Goal: Task Accomplishment & Management: Use online tool/utility

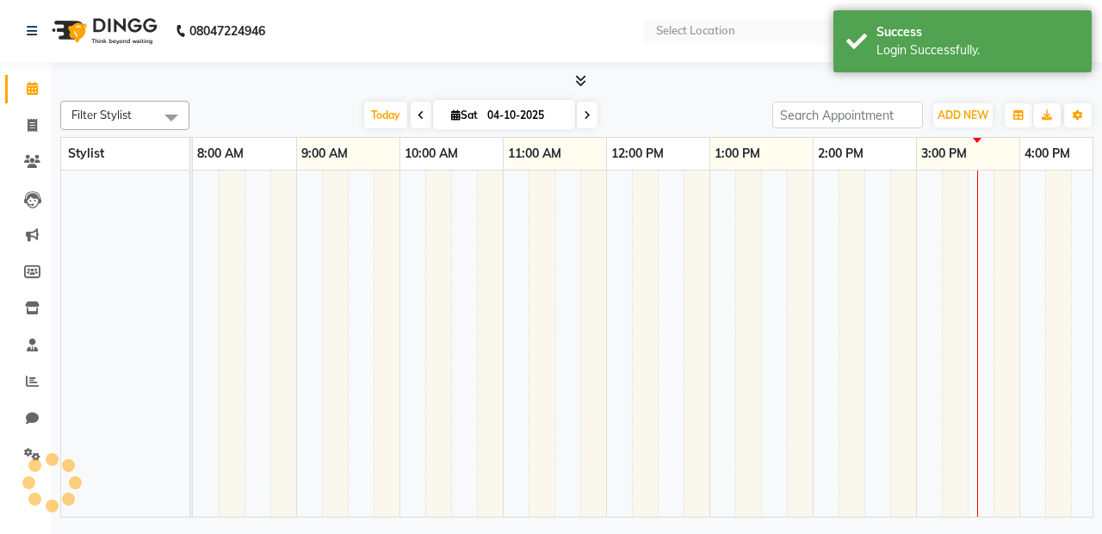
select select "en"
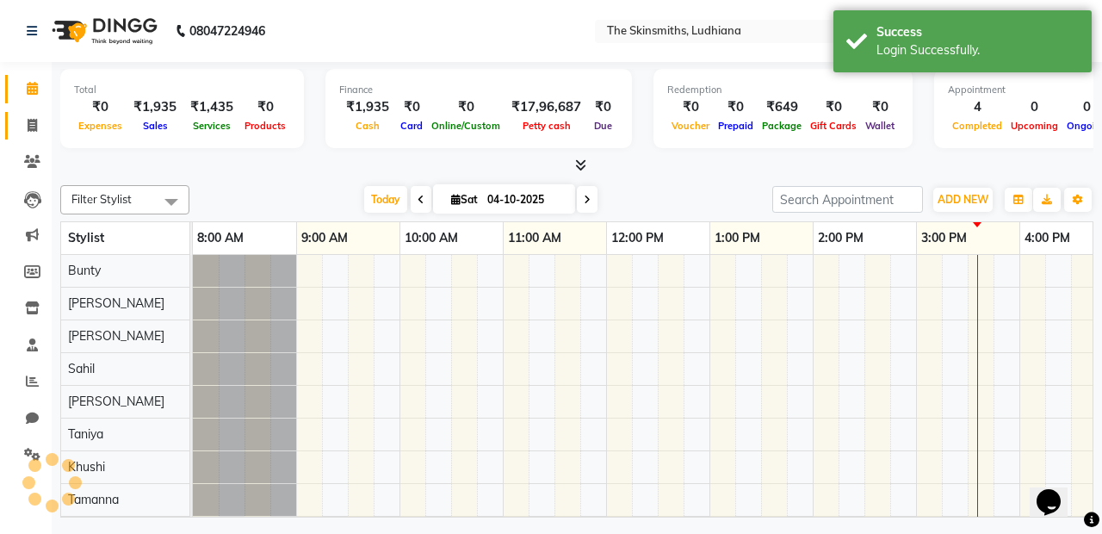
click at [32, 125] on icon at bounding box center [32, 125] width 9 height 13
select select "service"
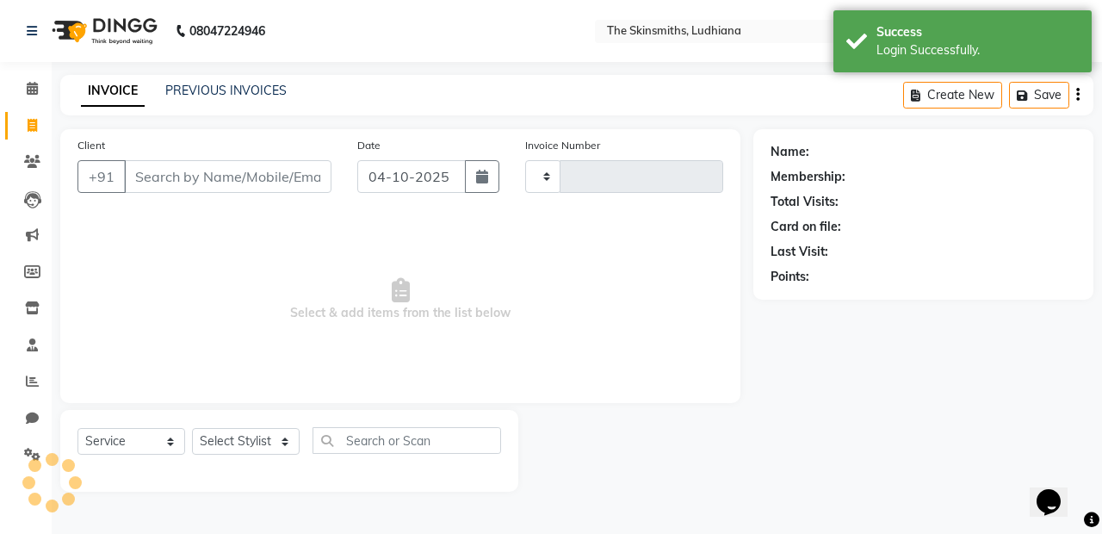
type input "1698"
select select "8115"
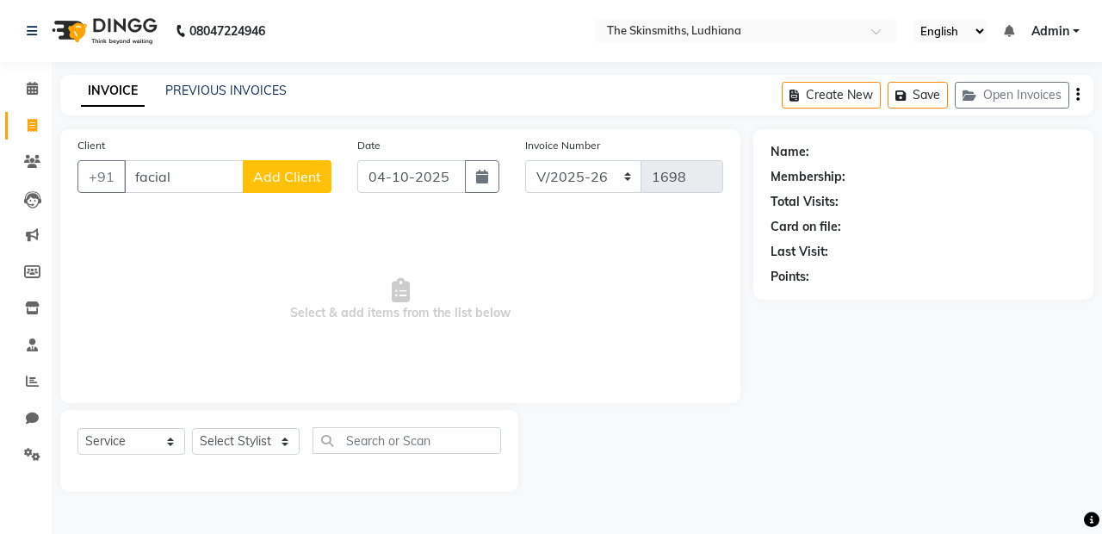
click at [201, 181] on input "facial" at bounding box center [184, 176] width 120 height 33
type input "f"
click at [33, 121] on icon at bounding box center [32, 125] width 9 height 13
select select "service"
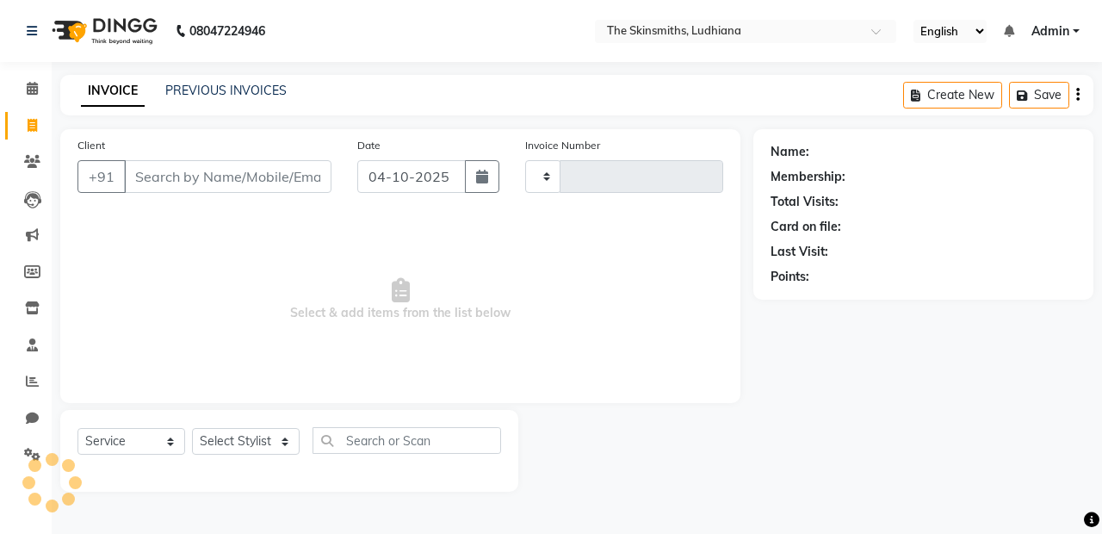
type input "1698"
select select "8115"
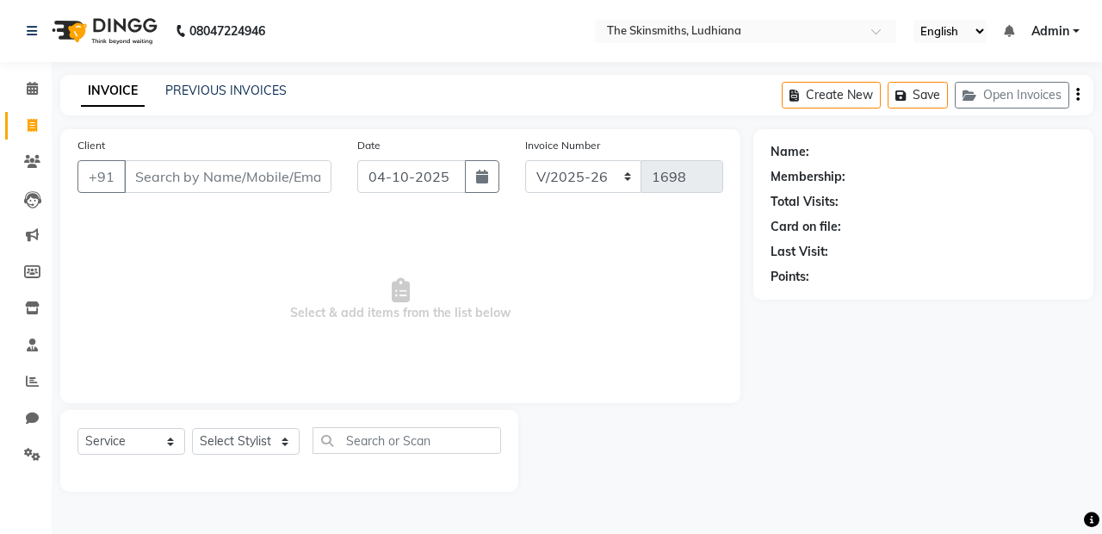
click at [1076, 31] on link "Admin" at bounding box center [1055, 31] width 48 height 18
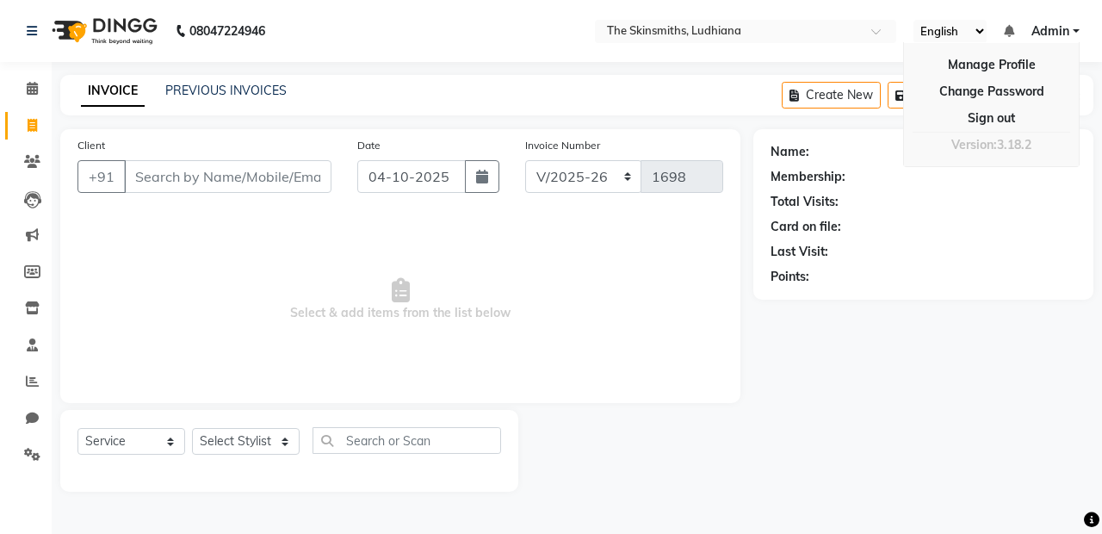
click at [995, 127] on link "Sign out" at bounding box center [992, 118] width 158 height 27
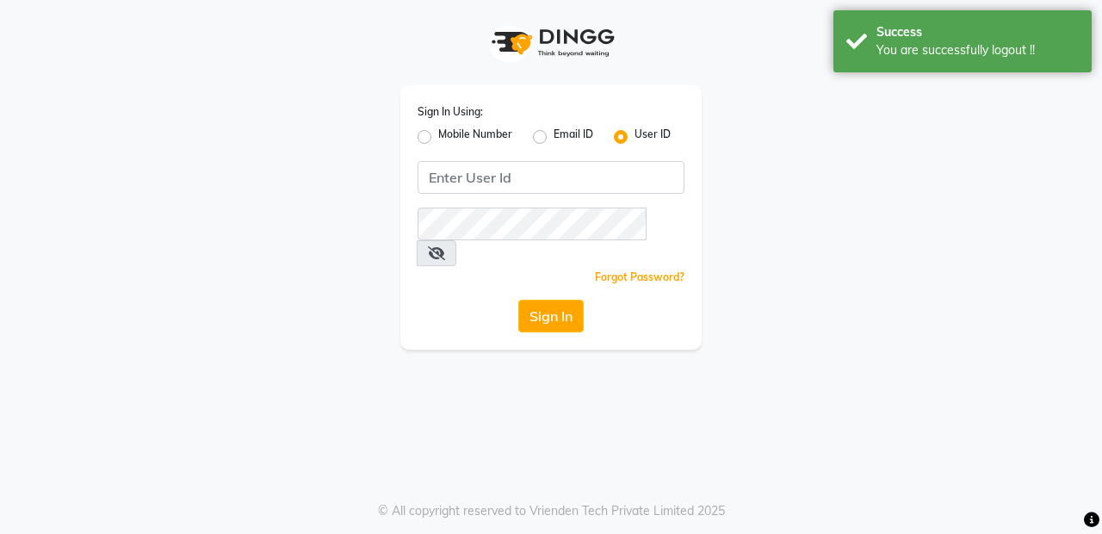
click at [469, 146] on label "Mobile Number" at bounding box center [475, 137] width 74 height 21
click at [449, 138] on input "Mobile Number" at bounding box center [443, 132] width 11 height 11
radio input "true"
radio input "false"
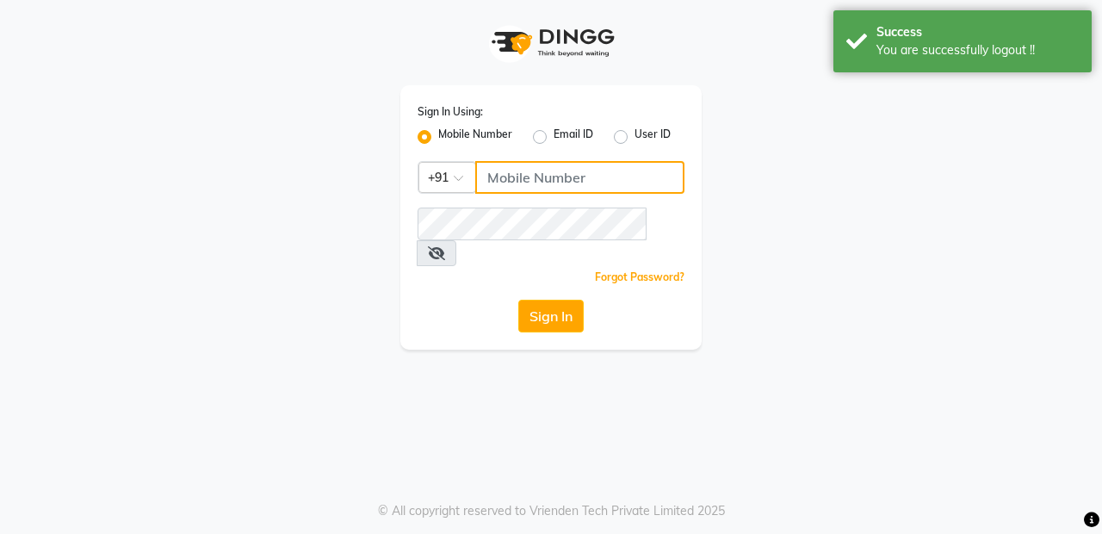
click at [507, 176] on input "Username" at bounding box center [579, 177] width 209 height 33
type input "9877798925"
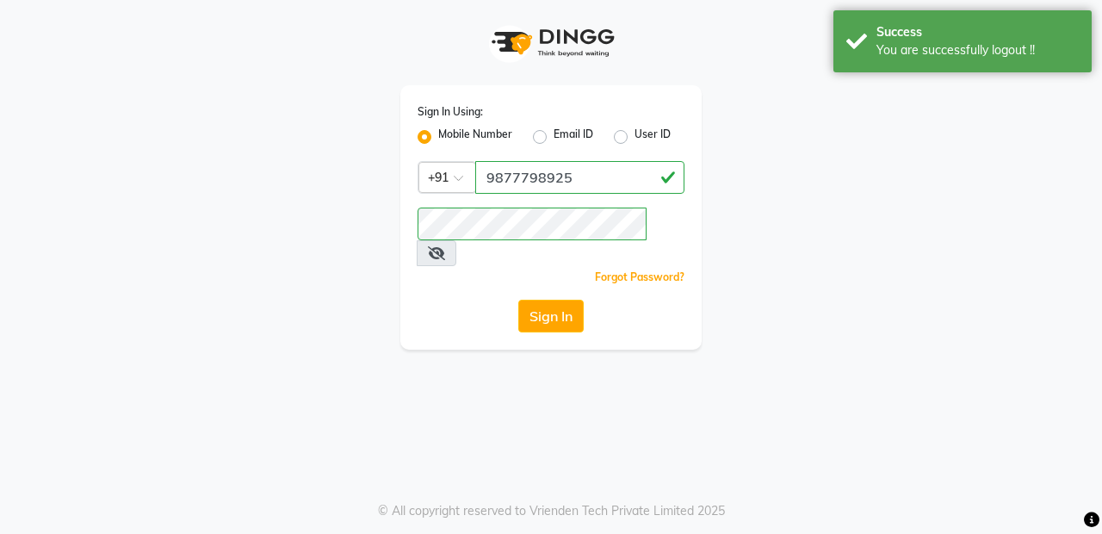
click at [553, 300] on button "Sign In" at bounding box center [550, 316] width 65 height 33
